Goal: Task Accomplishment & Management: Use online tool/utility

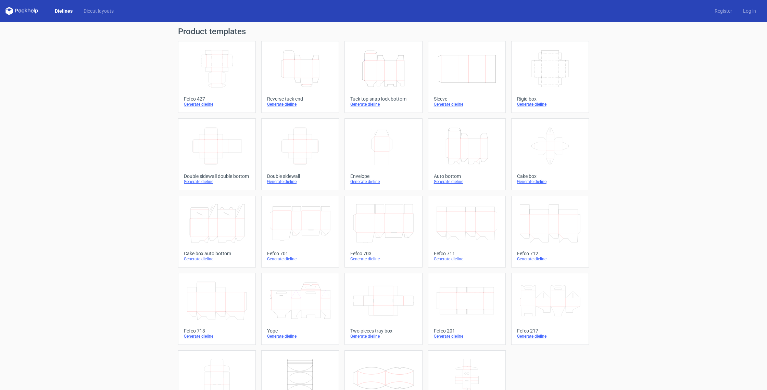
scroll to position [38, 0]
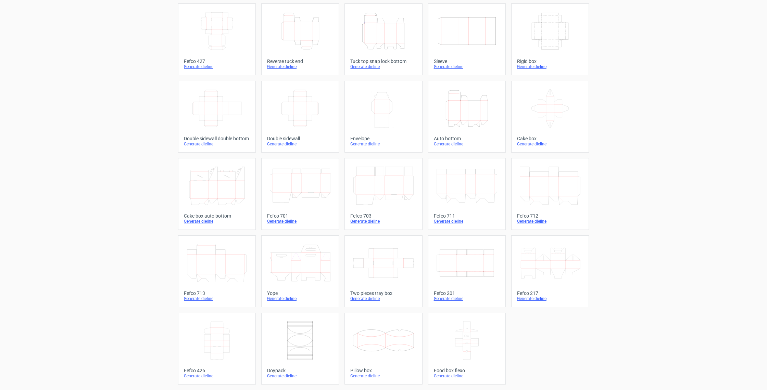
click at [538, 300] on div "Generate dieline" at bounding box center [550, 298] width 66 height 5
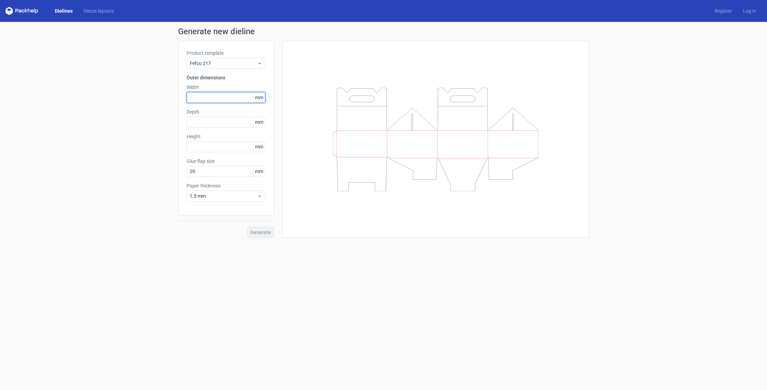
click at [209, 99] on input "text" at bounding box center [226, 97] width 79 height 11
type input "180"
type input "50"
click at [257, 194] on span "1.5 mm" at bounding box center [223, 196] width 67 height 7
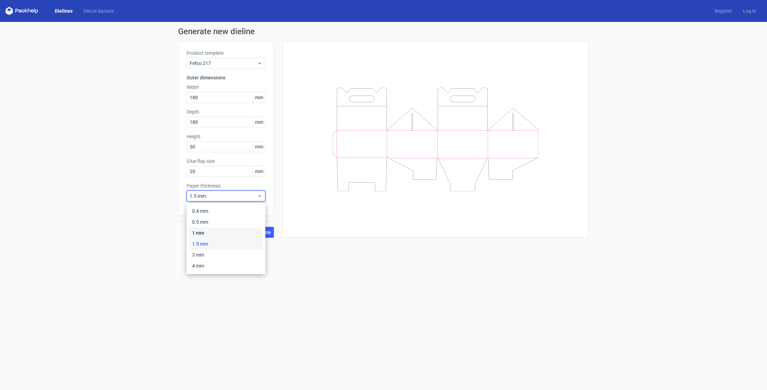
drag, startPoint x: 206, startPoint y: 232, endPoint x: 221, endPoint y: 237, distance: 15.8
click at [206, 233] on div "1 mm" at bounding box center [225, 233] width 73 height 11
click at [258, 234] on span "Generate" at bounding box center [260, 232] width 21 height 5
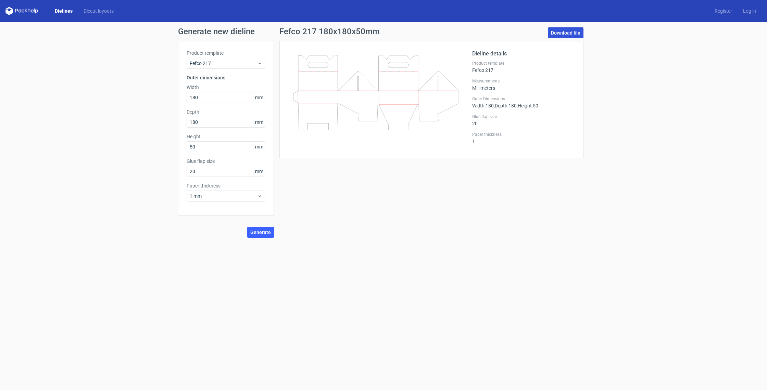
click at [571, 29] on link "Download file" at bounding box center [566, 32] width 36 height 11
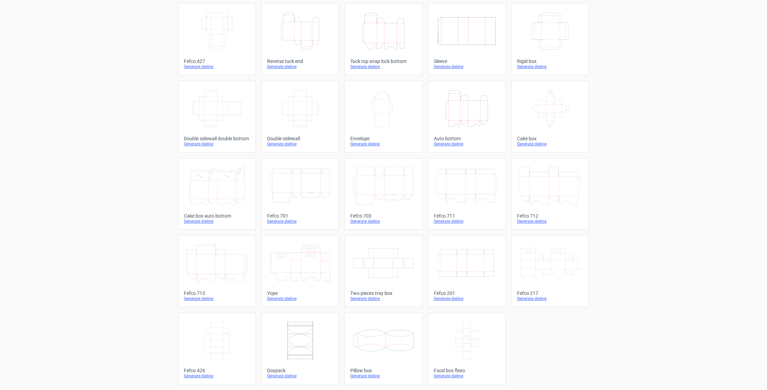
scroll to position [37, 0]
